Goal: Find contact information: Find contact information

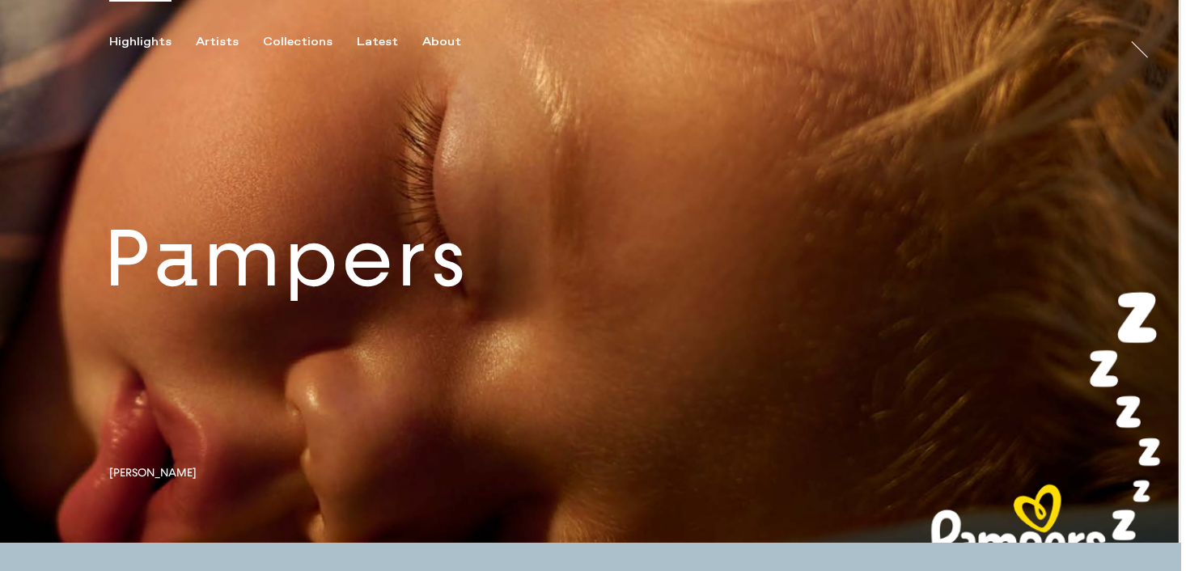
click at [203, 218] on link at bounding box center [590, 271] width 1181 height 543
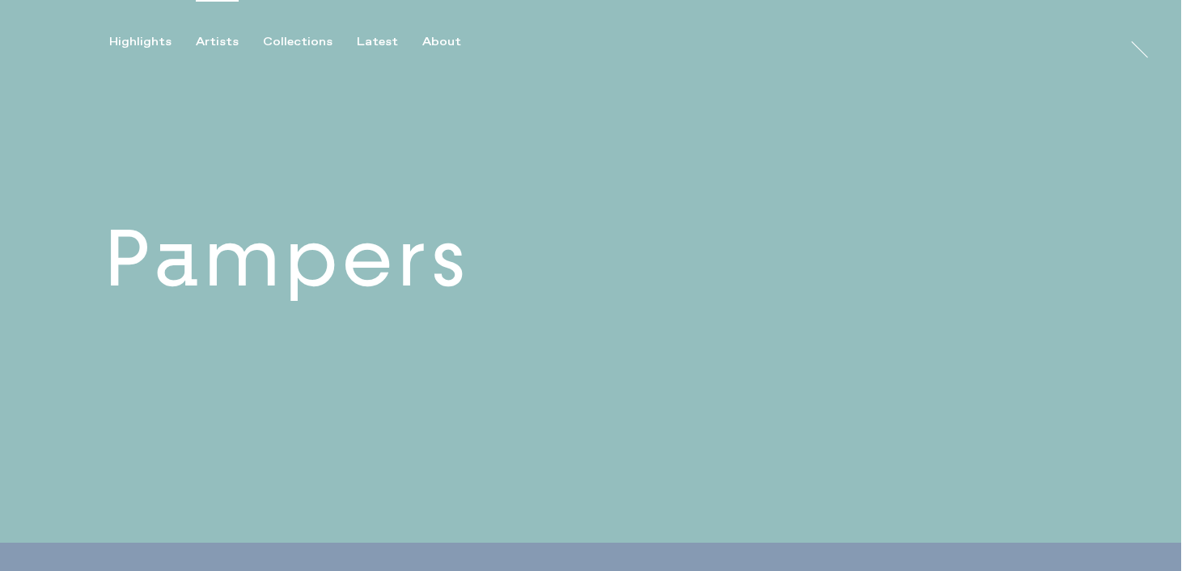
click at [209, 40] on div "Artists" at bounding box center [217, 42] width 43 height 15
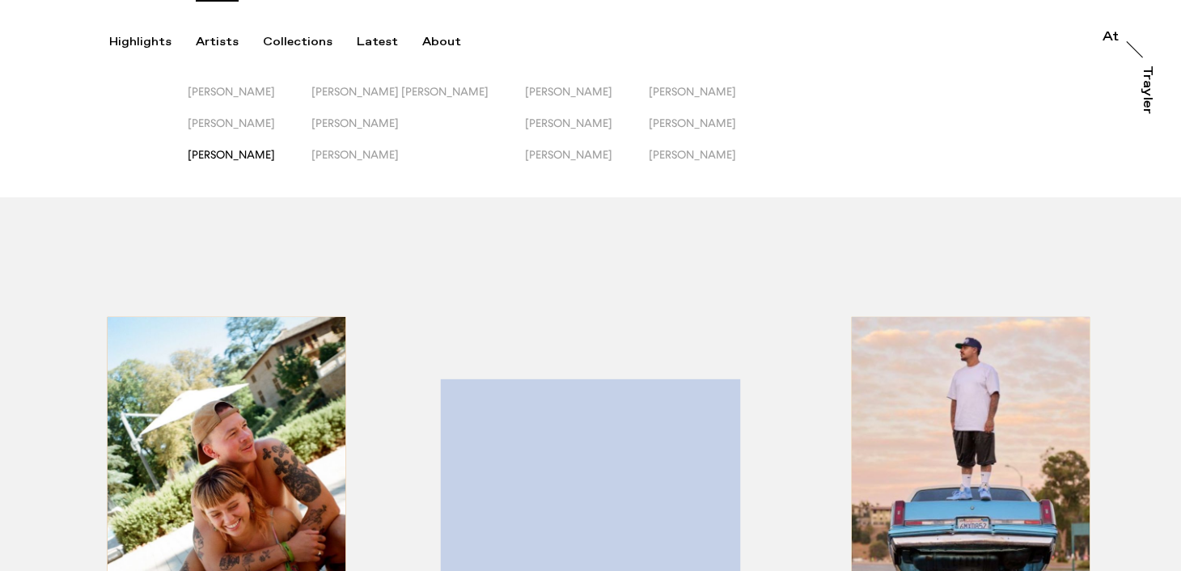
click at [251, 153] on span "[PERSON_NAME]" at bounding box center [231, 154] width 87 height 13
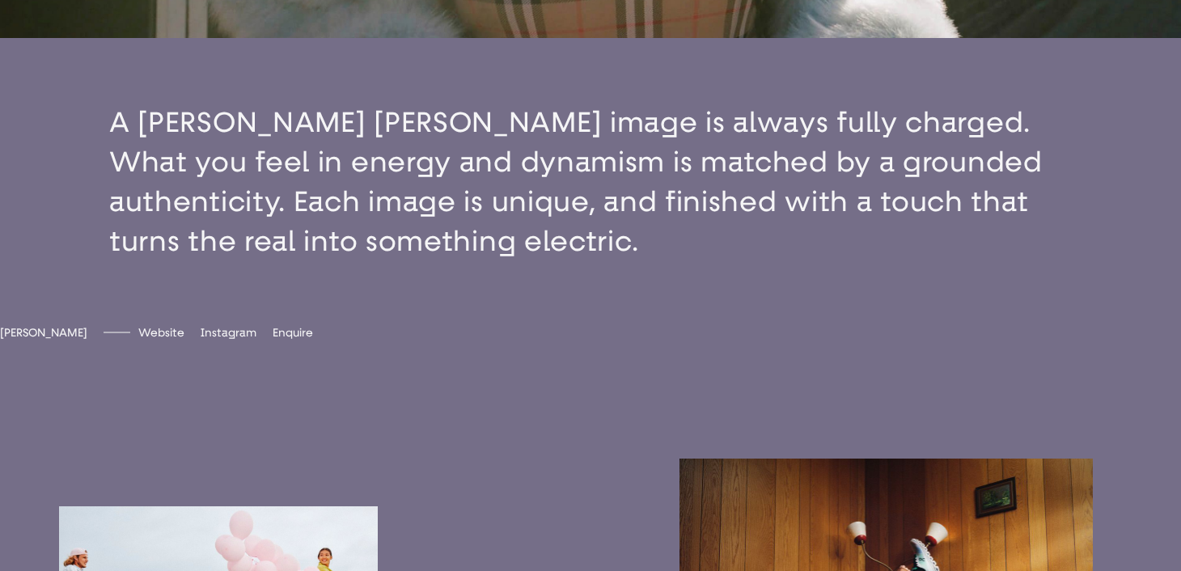
scroll to position [593, 0]
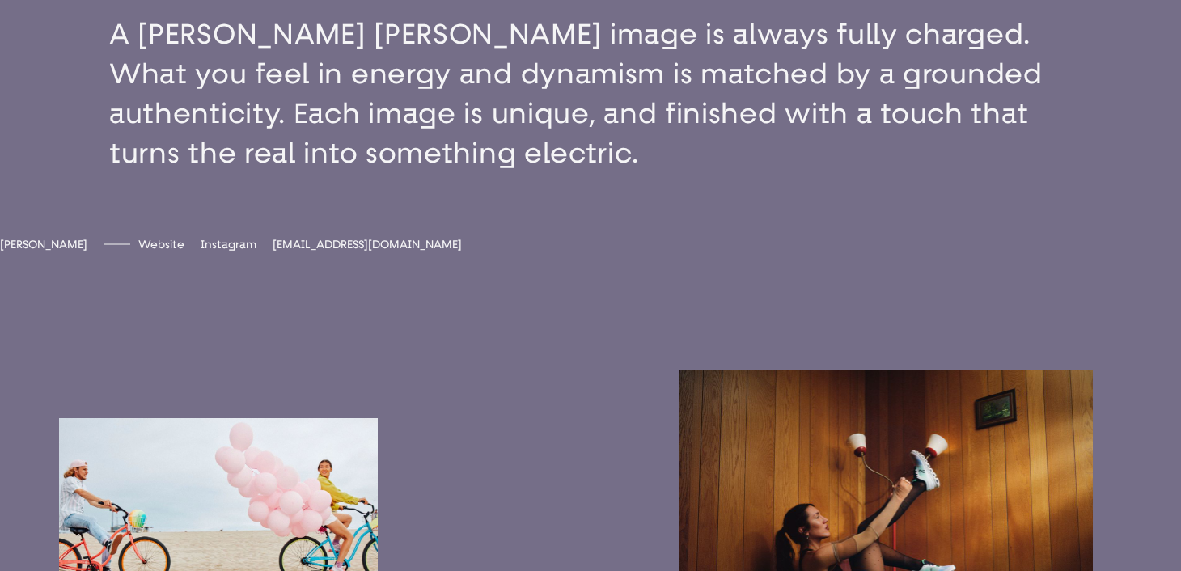
click at [425, 252] on span "[EMAIL_ADDRESS][DOMAIN_NAME]" at bounding box center [367, 245] width 189 height 14
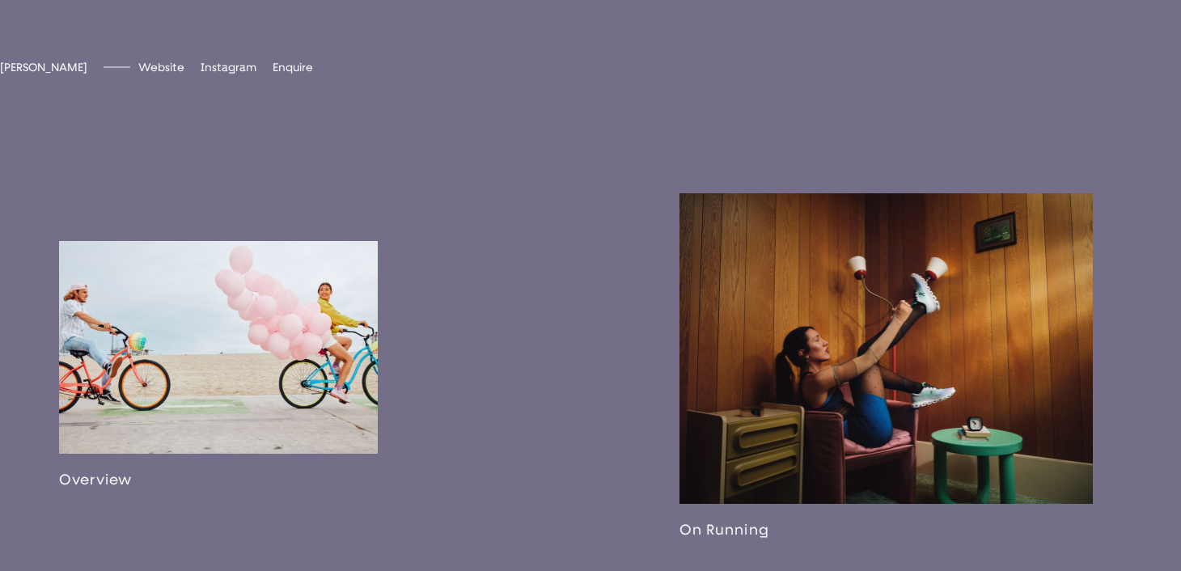
scroll to position [956, 0]
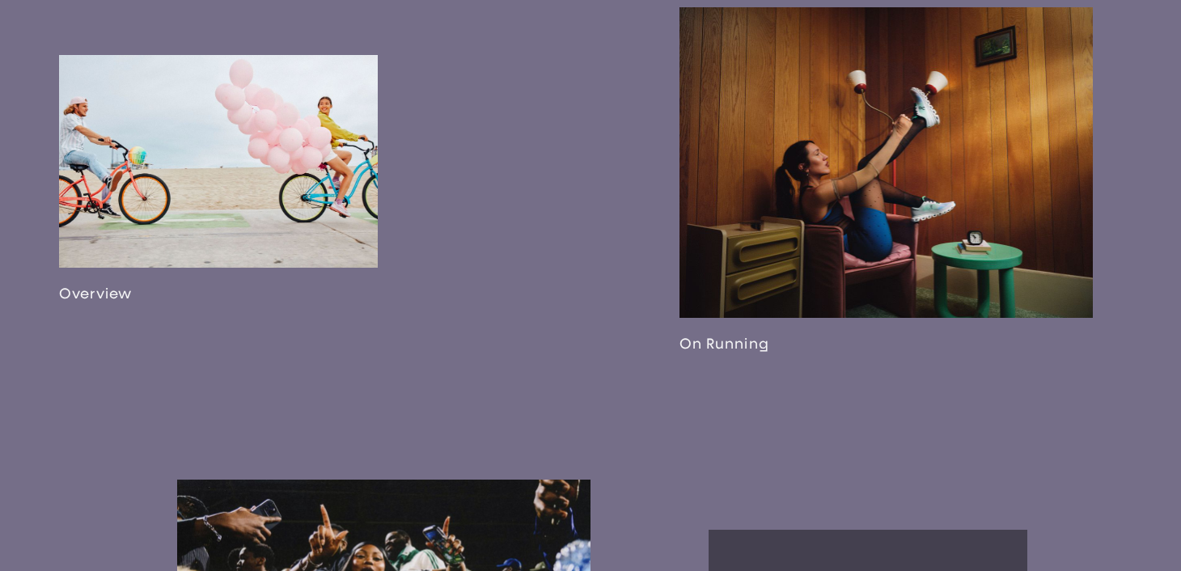
click at [837, 262] on link at bounding box center [886, 179] width 413 height 345
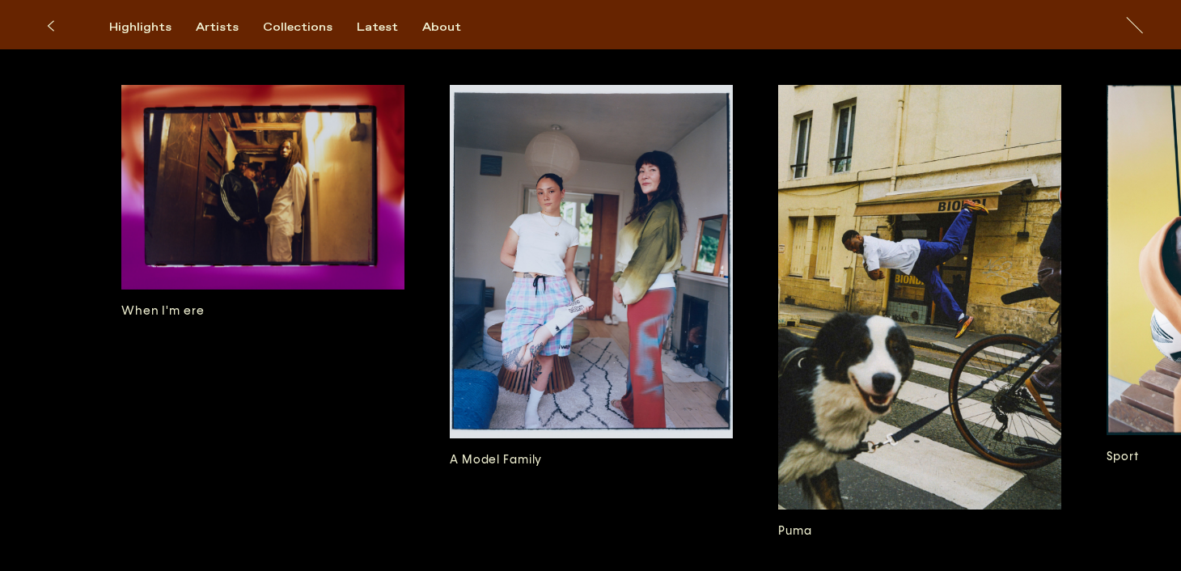
scroll to position [0, 4840]
